Goal: Information Seeking & Learning: Learn about a topic

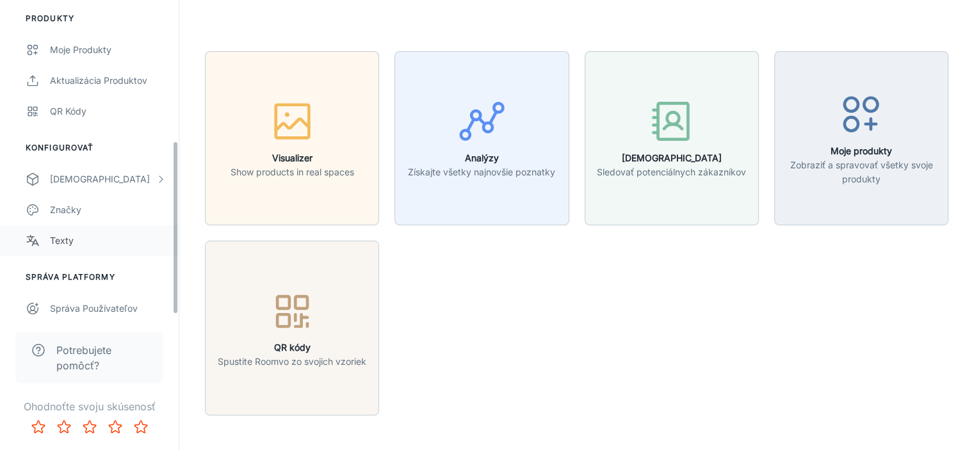
scroll to position [256, 0]
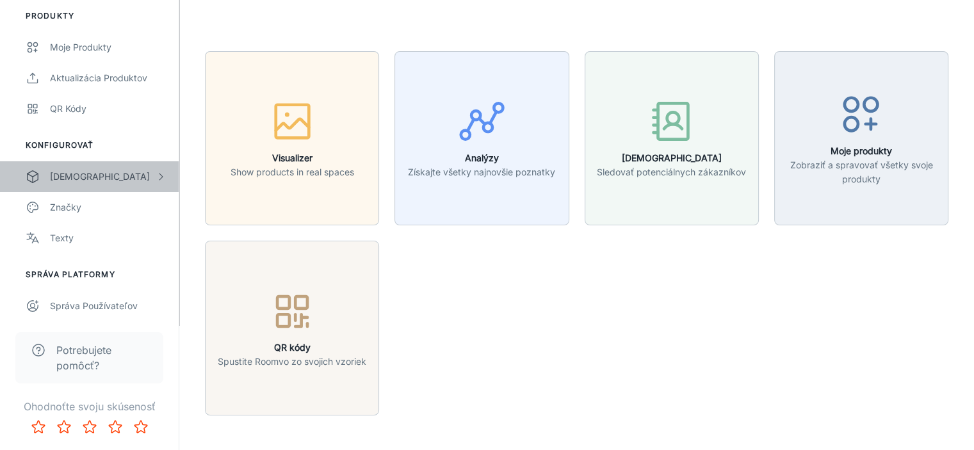
click at [79, 174] on div "[DEMOGRAPHIC_DATA]" at bounding box center [103, 177] width 106 height 14
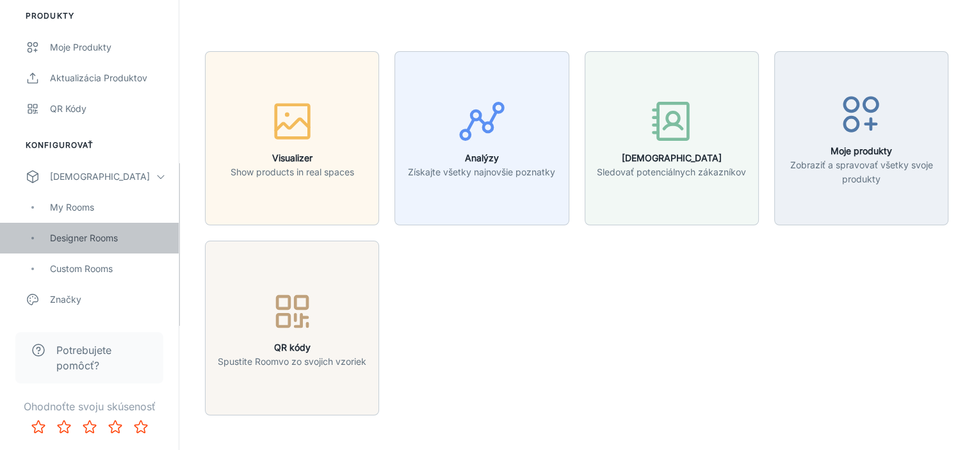
click at [111, 236] on div "Designer Rooms" at bounding box center [108, 238] width 116 height 14
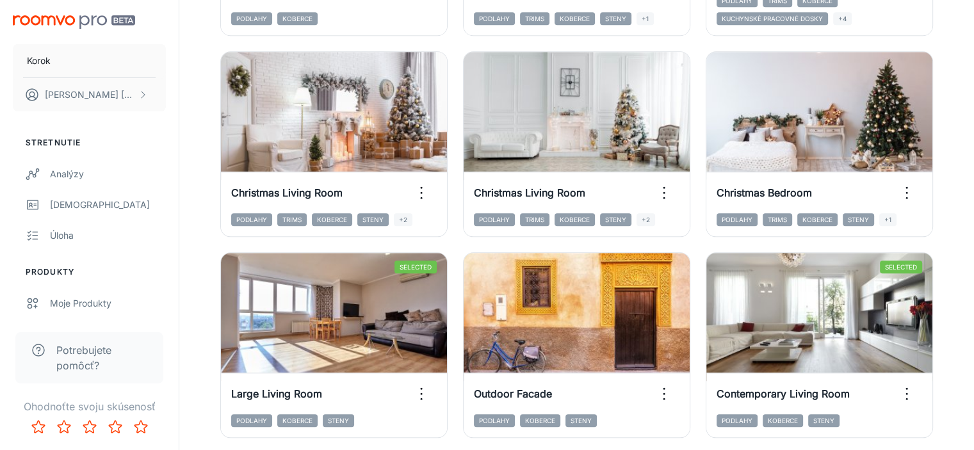
scroll to position [1455, 0]
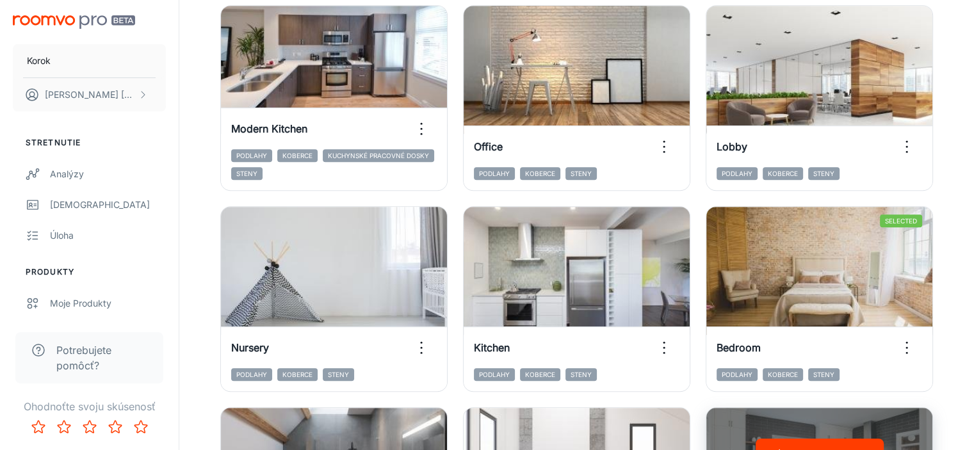
scroll to position [769, 0]
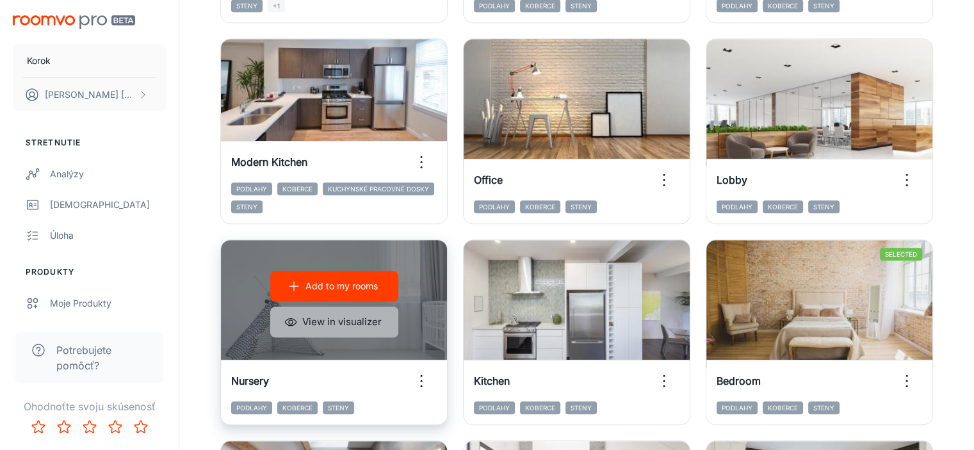
click at [317, 307] on button "View in visualizer" at bounding box center [334, 322] width 128 height 31
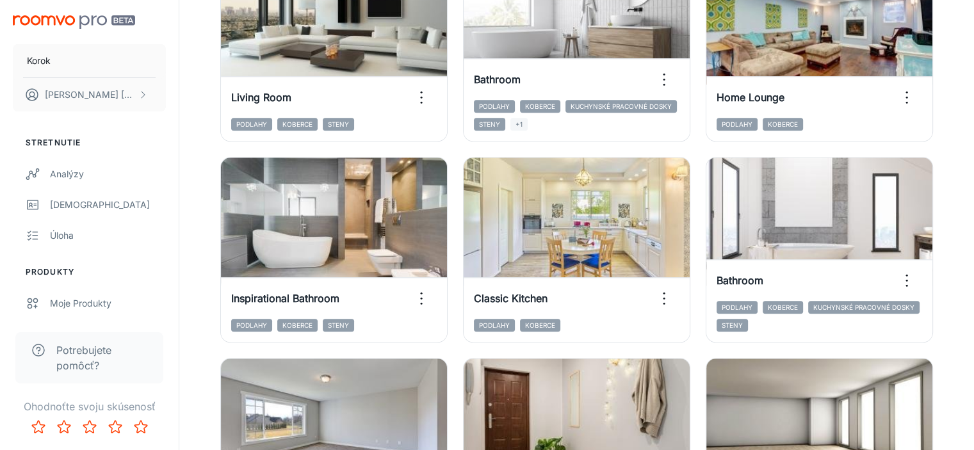
scroll to position [1455, 0]
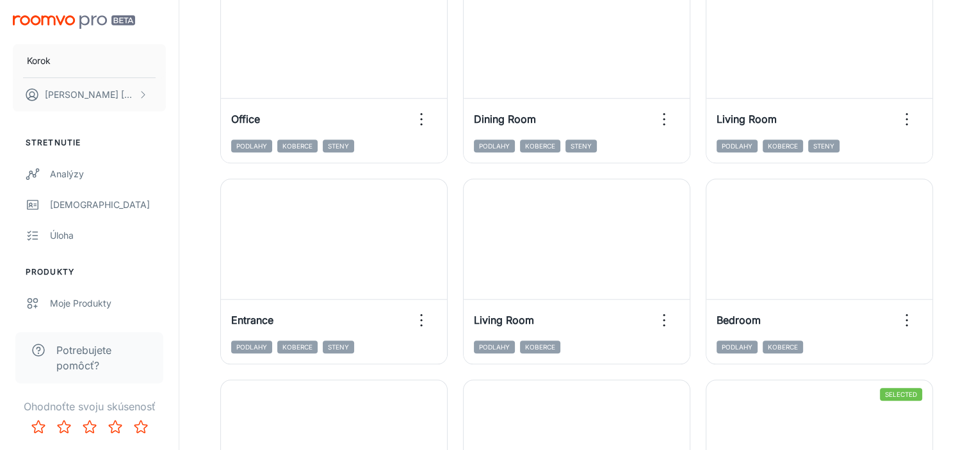
scroll to position [1253, 0]
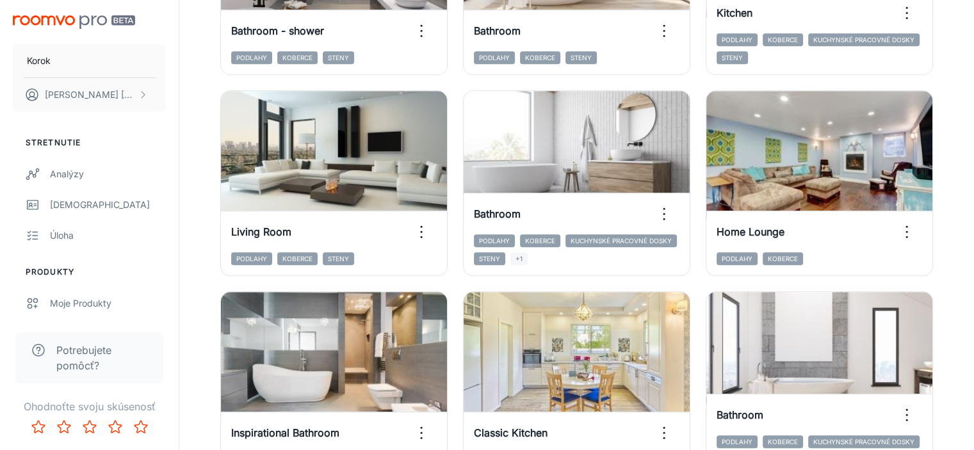
scroll to position [1455, 0]
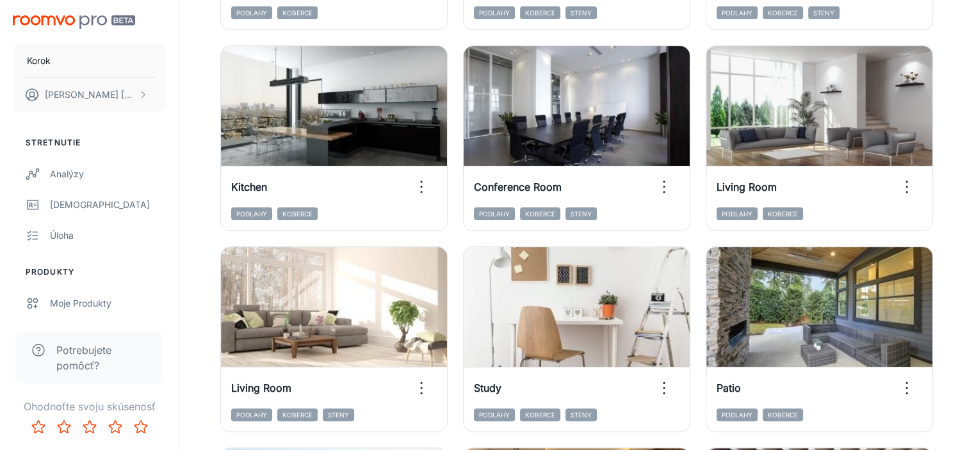
scroll to position [357, 0]
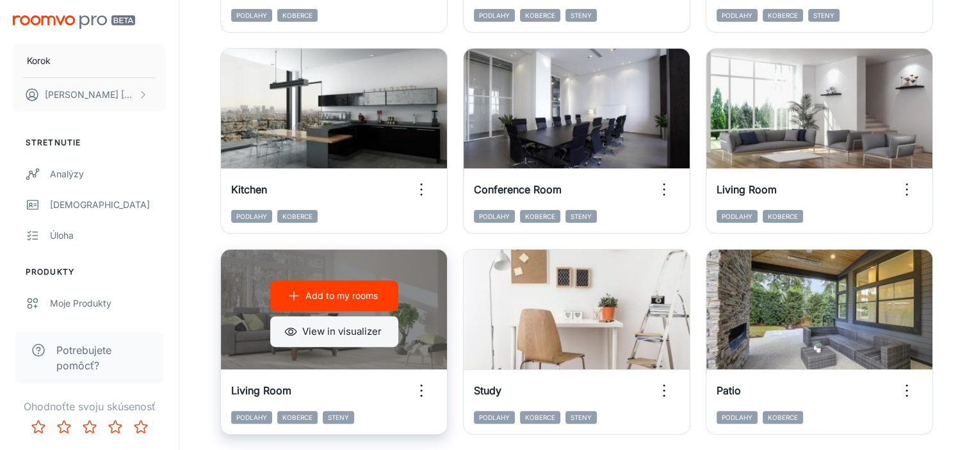
click at [398, 316] on button "View in visualizer" at bounding box center [334, 331] width 128 height 31
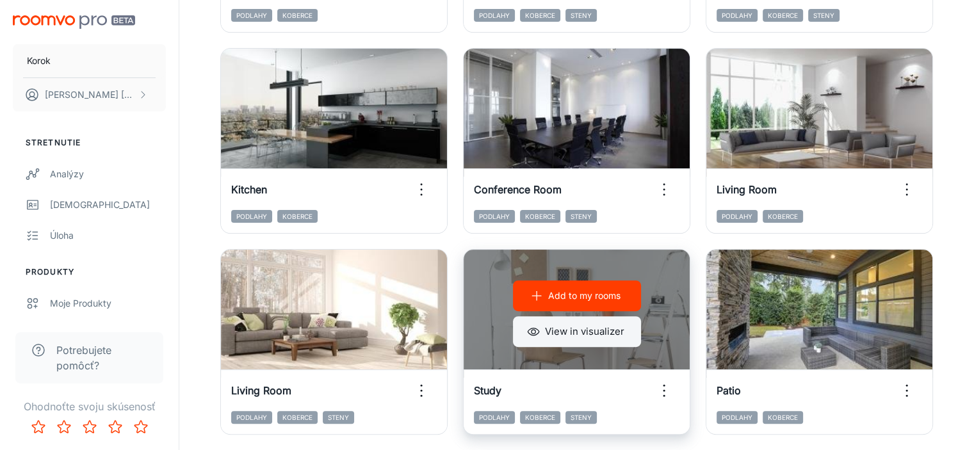
click at [641, 316] on button "View in visualizer" at bounding box center [577, 331] width 128 height 31
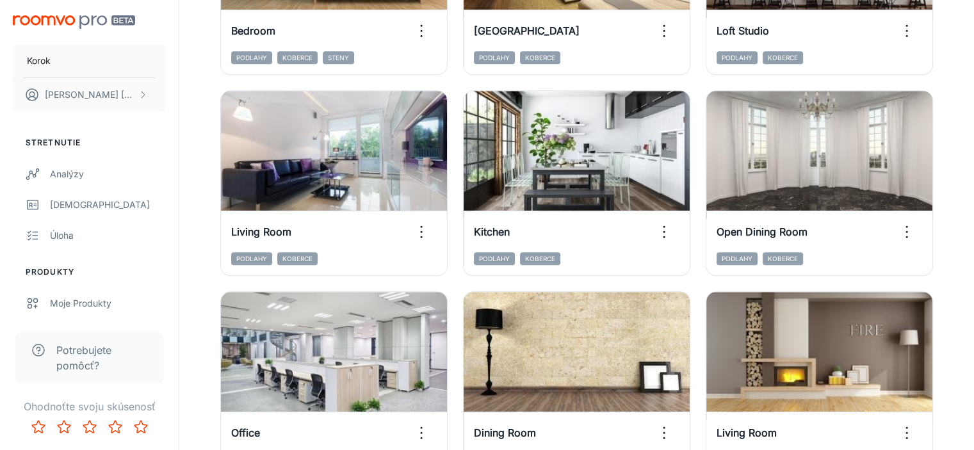
scroll to position [869, 0]
